Goal: Task Accomplishment & Management: Complete application form

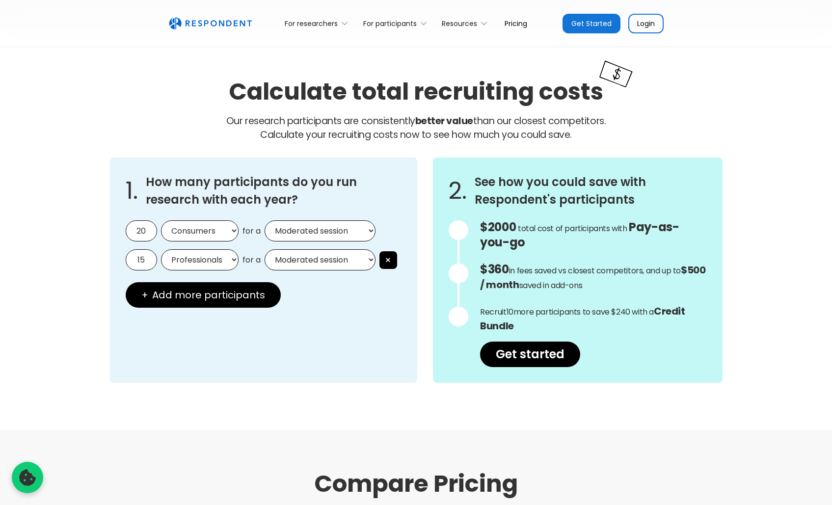
scroll to position [814, 0]
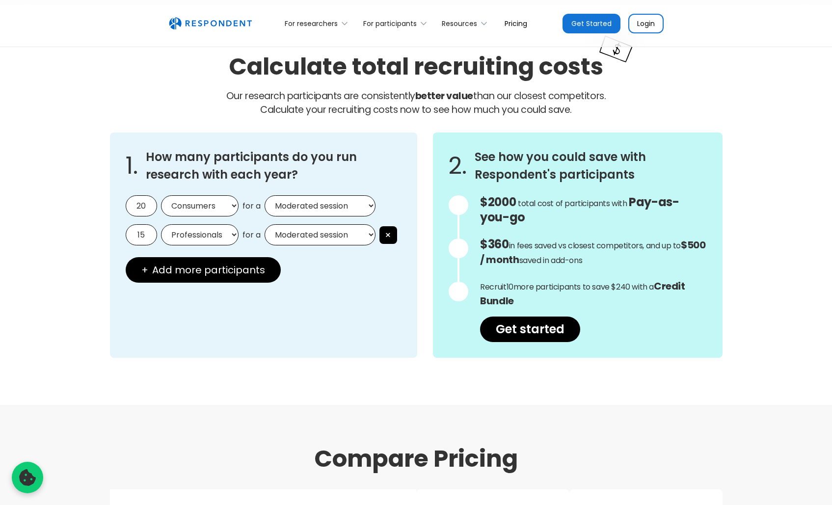
click at [138, 211] on input "20" at bounding box center [141, 205] width 31 height 21
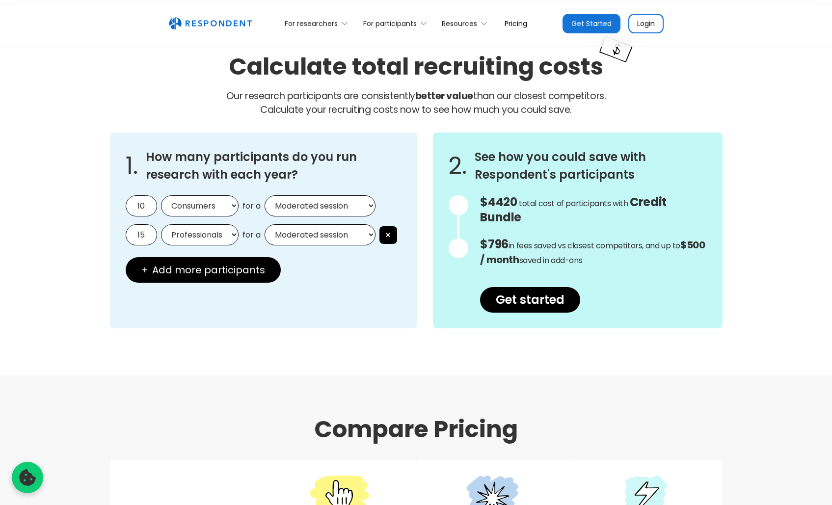
type input "1"
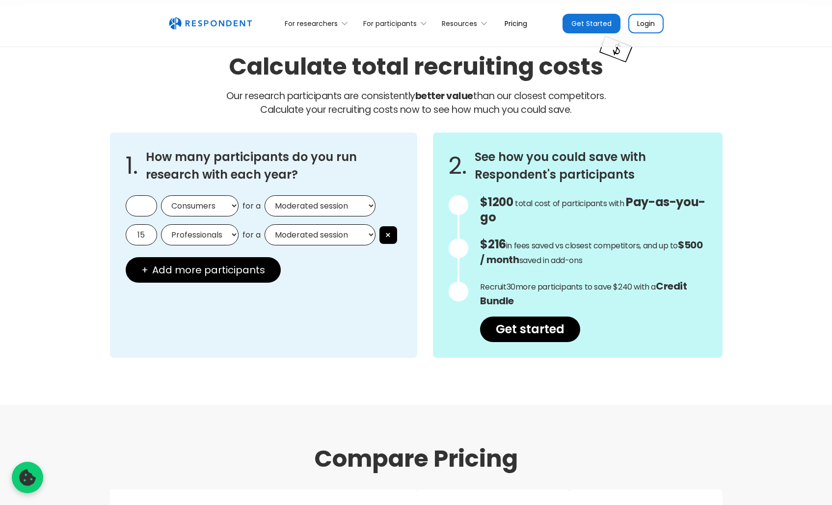
click at [218, 210] on select "Consumers Professionals" at bounding box center [200, 205] width 78 height 21
click at [384, 234] on button "×" at bounding box center [388, 235] width 18 height 18
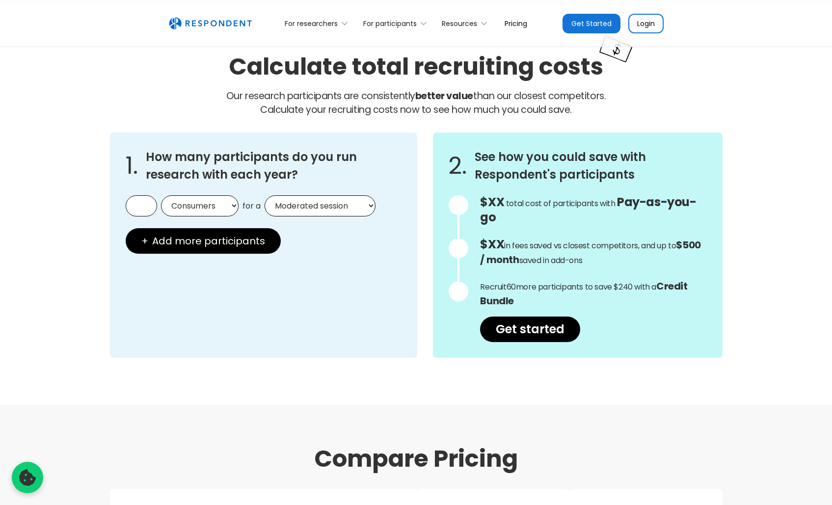
click at [286, 212] on select "Moderated session Unmoderated session" at bounding box center [320, 205] width 111 height 21
select select "unmoderated"
click at [265, 195] on select "Moderated session Unmoderated session" at bounding box center [320, 205] width 111 height 21
click at [147, 208] on input "text" at bounding box center [141, 205] width 31 height 21
type input "1"
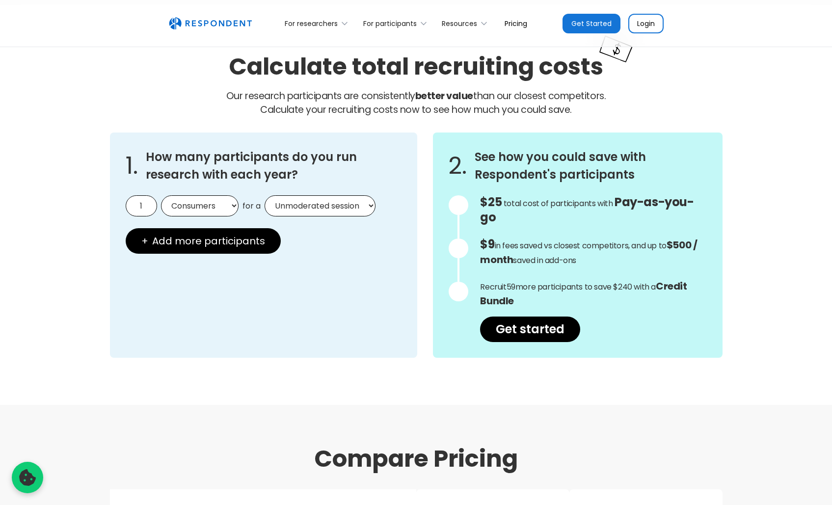
click at [308, 318] on div "1. How many participants do you run research with each year? 1 Consumers Profes…" at bounding box center [264, 245] width 308 height 225
click at [311, 208] on select "Moderated session Unmoderated session" at bounding box center [320, 205] width 111 height 21
click at [265, 195] on select "Moderated session Unmoderated session" at bounding box center [320, 205] width 111 height 21
click at [297, 212] on select "Moderated session Unmoderated session" at bounding box center [320, 205] width 111 height 21
select select "unmoderated"
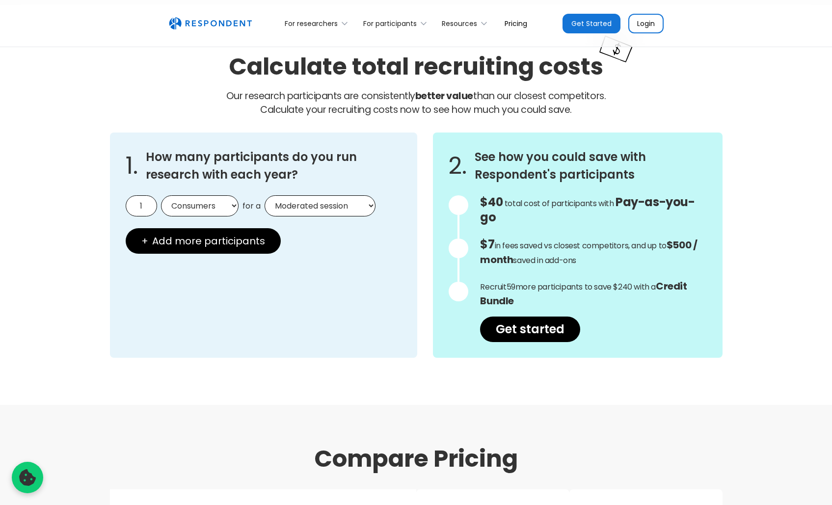
click at [265, 195] on select "Moderated session Unmoderated session" at bounding box center [320, 205] width 111 height 21
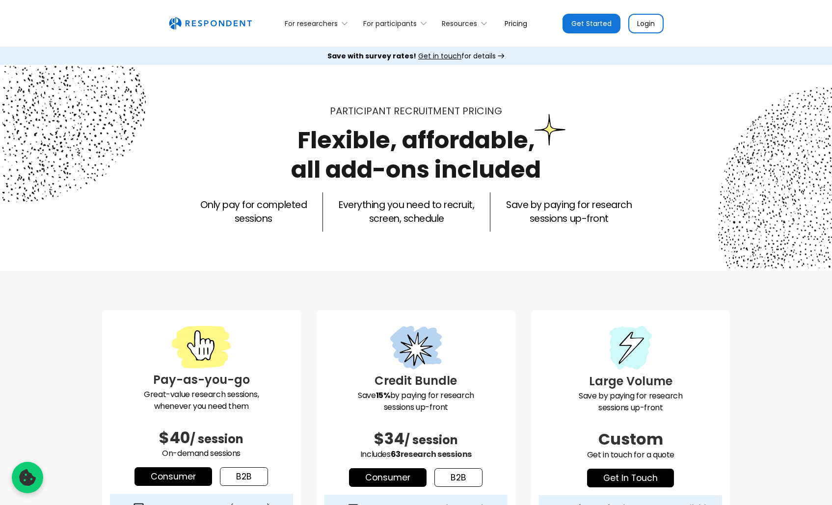
select select "unmoderated"
